Goal: Task Accomplishment & Management: Manage account settings

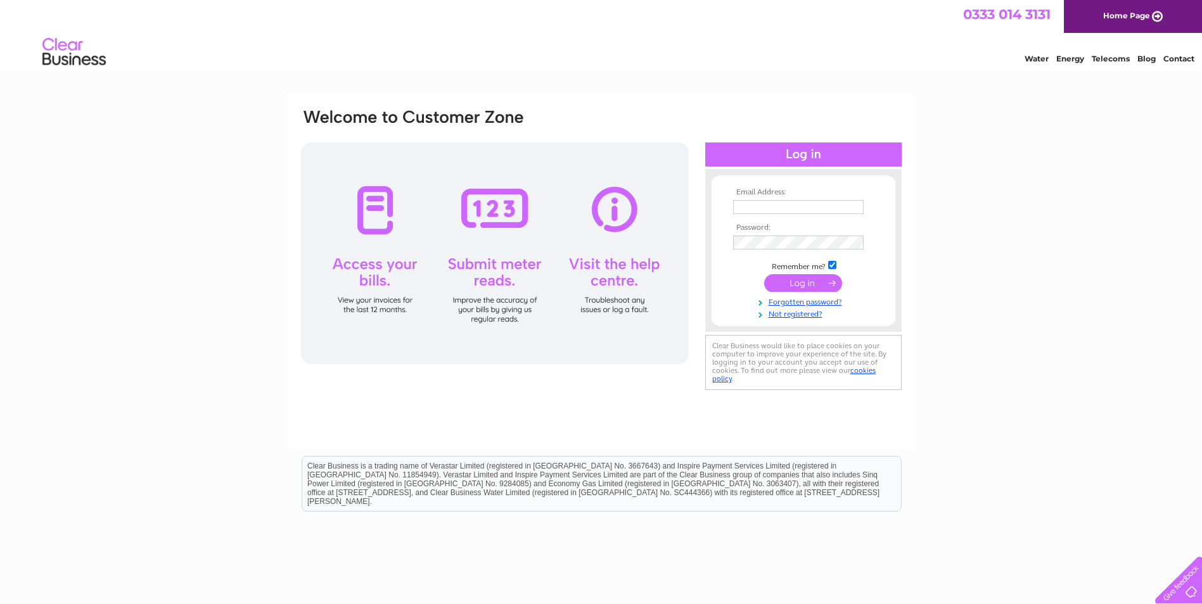
type input "finance@changemh.org"
click at [718, 244] on form "Email Address: finance@changemh.org Password:" at bounding box center [803, 254] width 184 height 132
click at [984, 234] on div "Email Address: finance@changemh.org Password:" at bounding box center [601, 380] width 1202 height 571
click at [801, 286] on input "submit" at bounding box center [803, 283] width 78 height 18
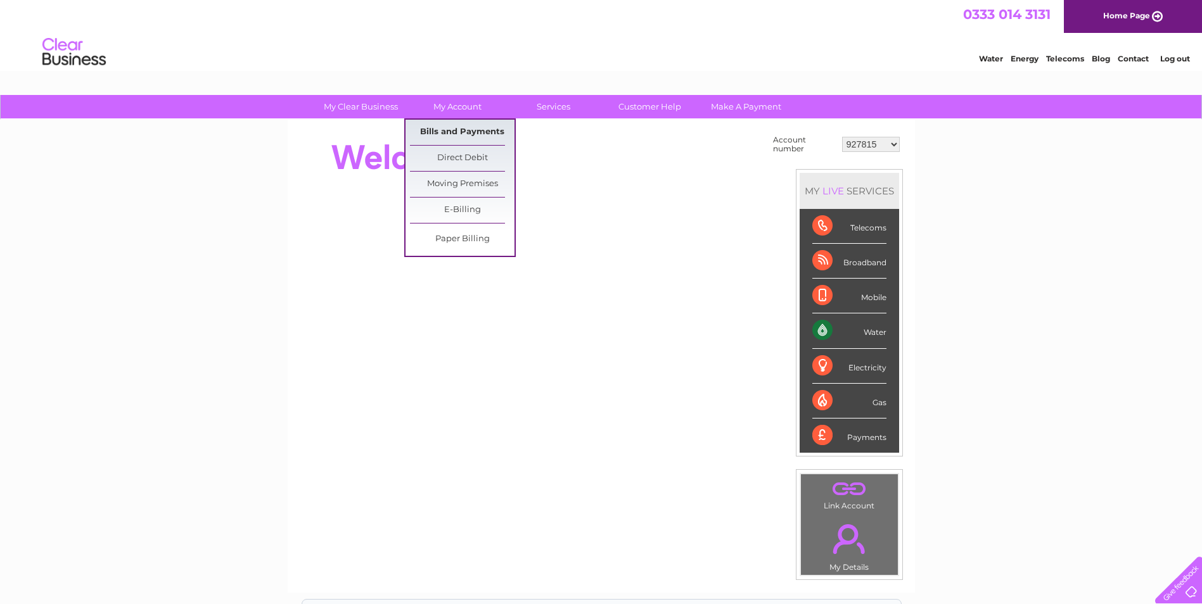
click at [482, 132] on link "Bills and Payments" at bounding box center [462, 132] width 105 height 25
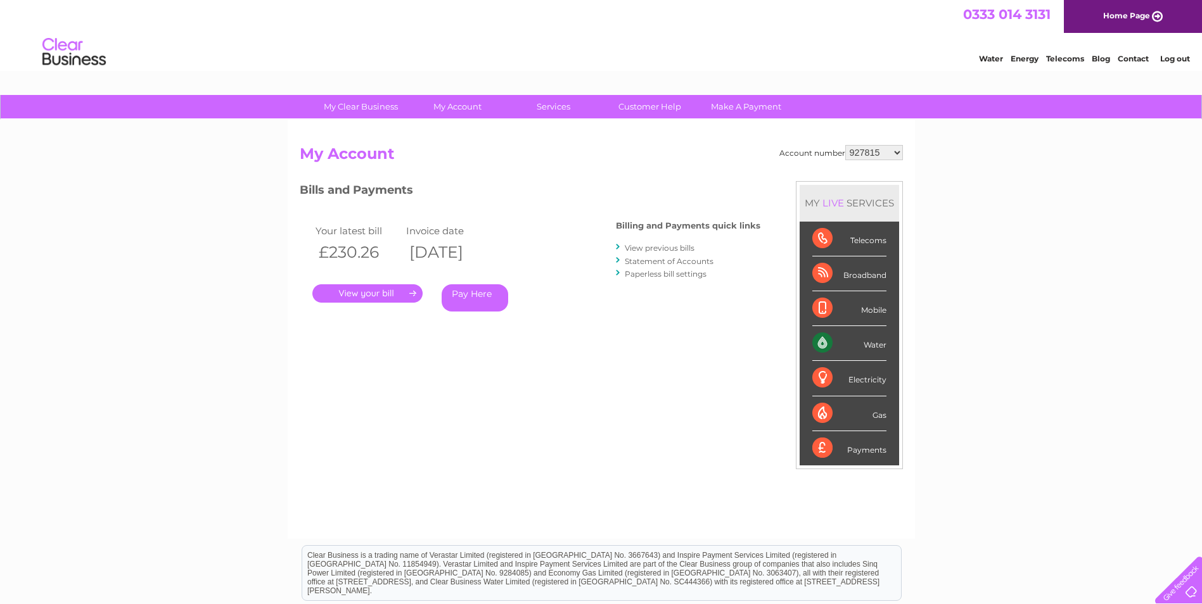
click at [367, 296] on link "." at bounding box center [367, 293] width 110 height 18
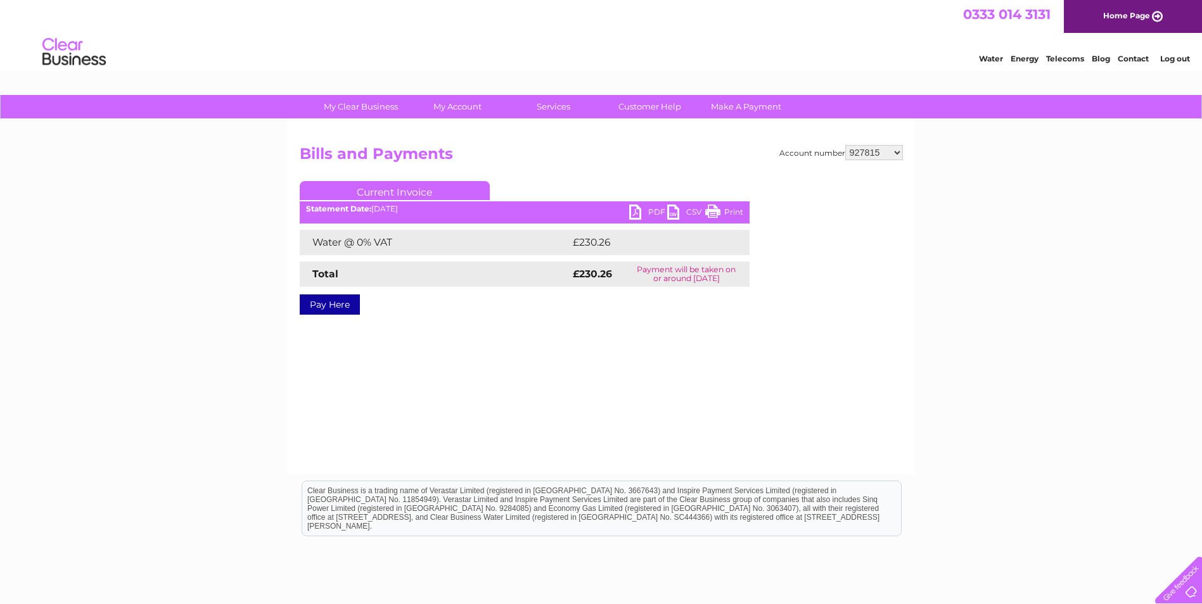
click at [649, 210] on link "PDF" at bounding box center [648, 214] width 38 height 18
click at [879, 156] on select "927815 30275552" at bounding box center [874, 152] width 58 height 15
select select "30275552"
click at [845, 145] on select "927815 30275552" at bounding box center [874, 152] width 58 height 15
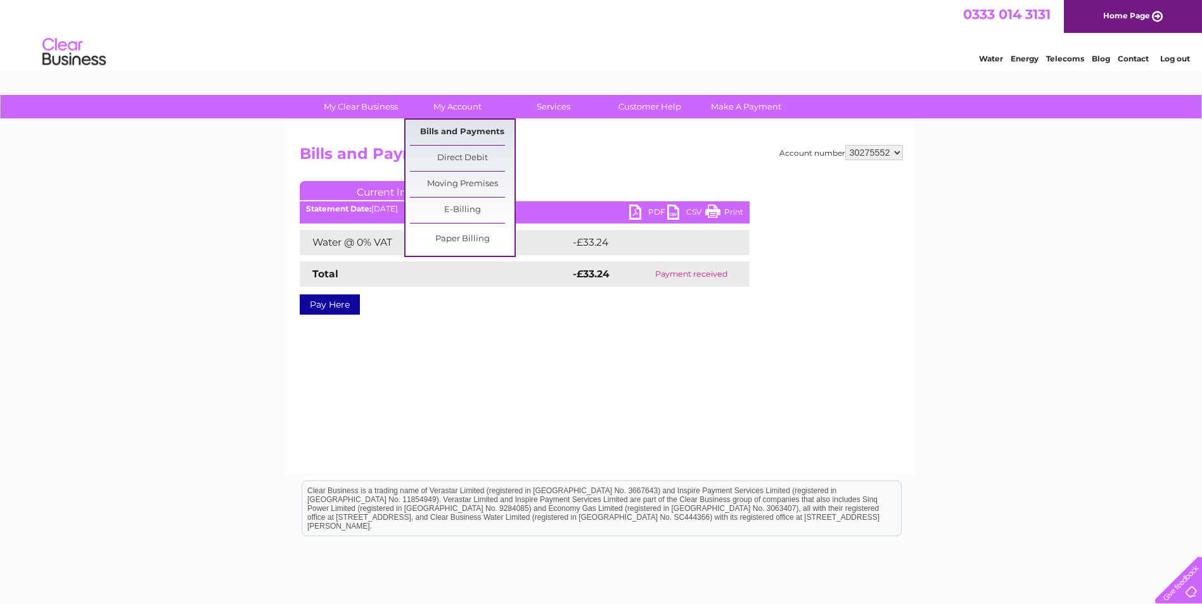
click at [464, 129] on link "Bills and Payments" at bounding box center [462, 132] width 105 height 25
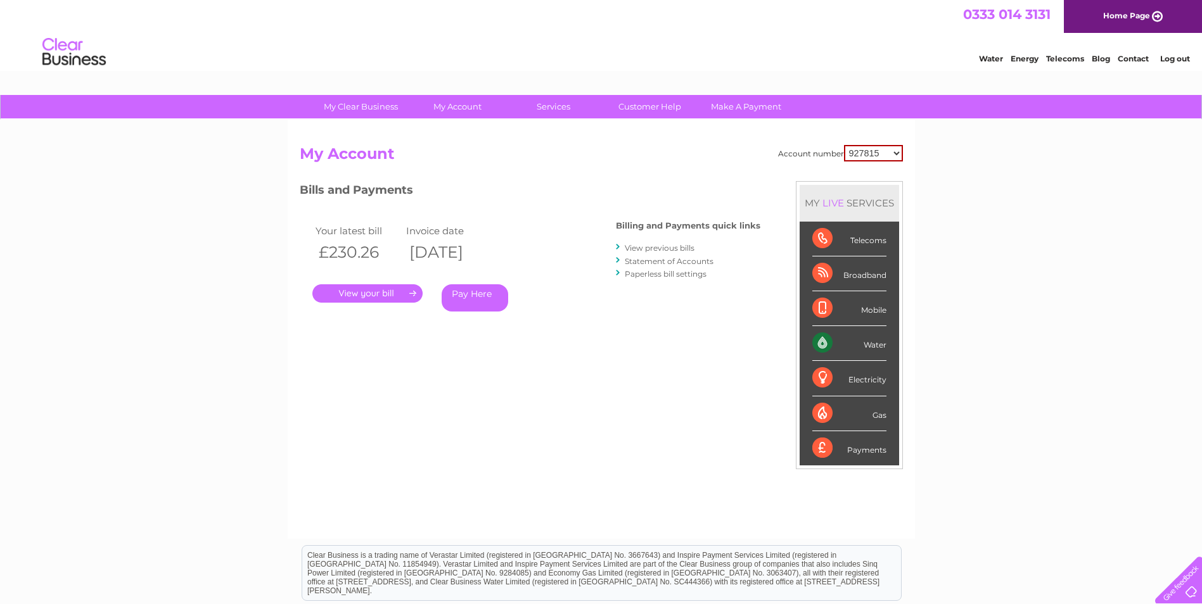
click at [645, 249] on link "View previous bills" at bounding box center [660, 248] width 70 height 10
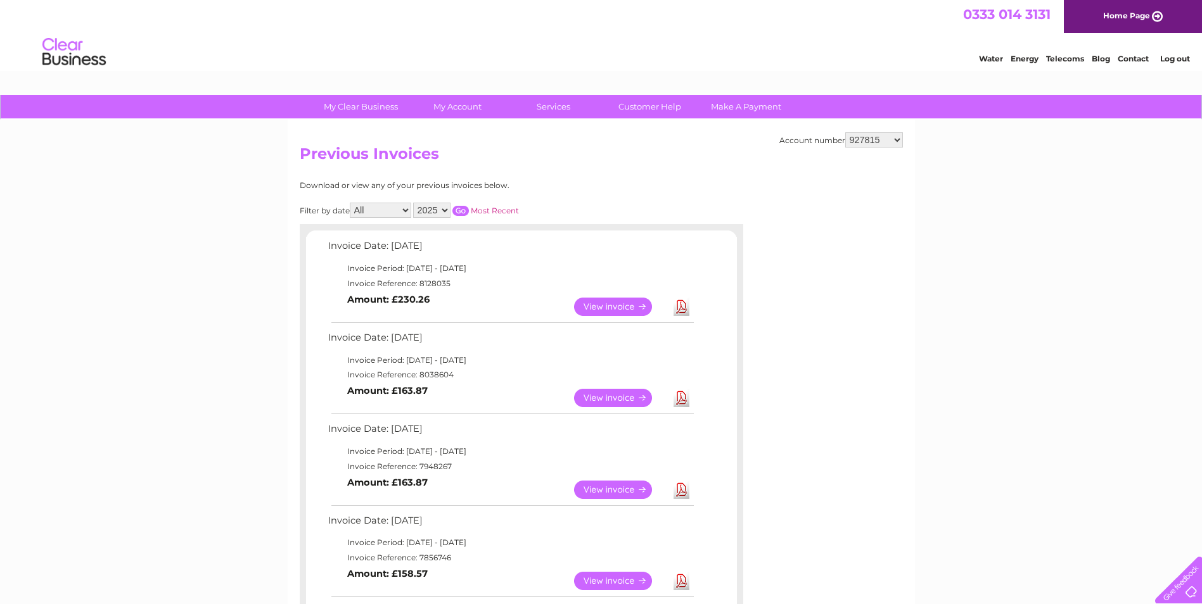
click at [1176, 58] on link "Log out" at bounding box center [1175, 59] width 30 height 10
